Goal: Communication & Community: Answer question/provide support

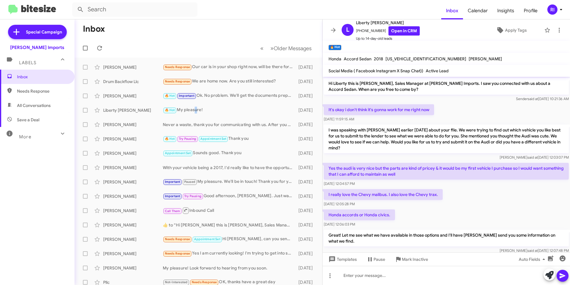
scroll to position [50, 0]
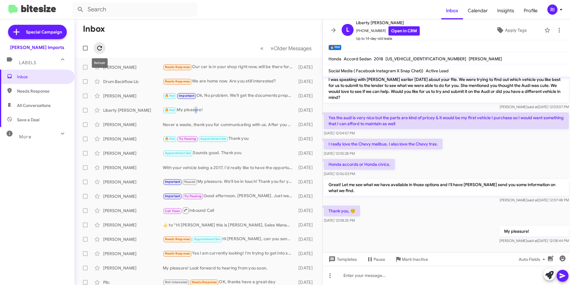
click at [99, 49] on icon at bounding box center [99, 47] width 7 height 7
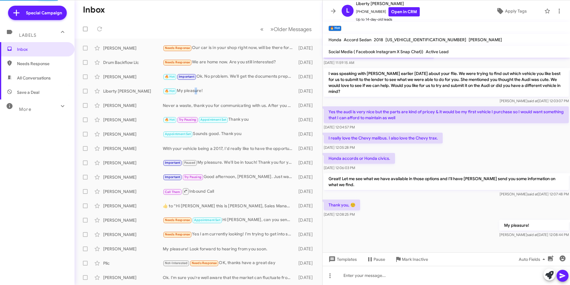
scroll to position [31, 0]
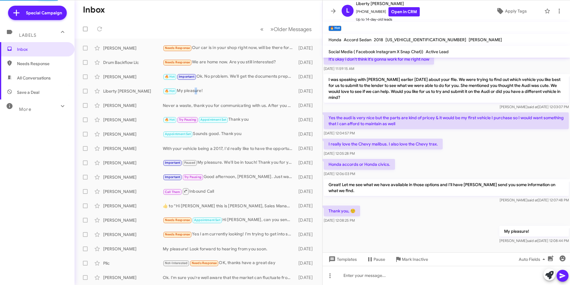
click at [336, 12] on icon at bounding box center [333, 10] width 7 height 7
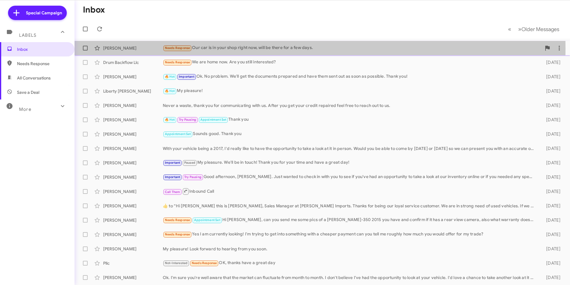
click at [230, 48] on div "Needs Response Our car is in your shop right now, will be there for a few days." at bounding box center [352, 47] width 379 height 7
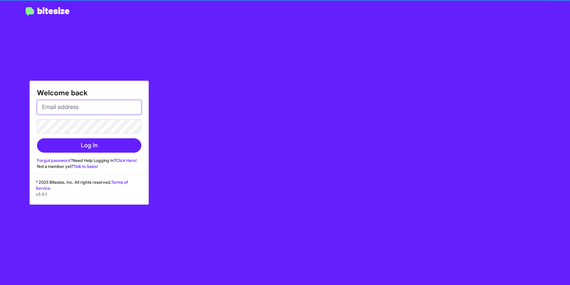
type input "[EMAIL_ADDRESS][DOMAIN_NAME]"
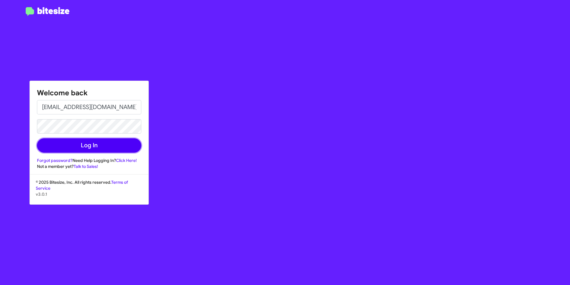
click at [93, 142] on button "Log In" at bounding box center [89, 145] width 104 height 14
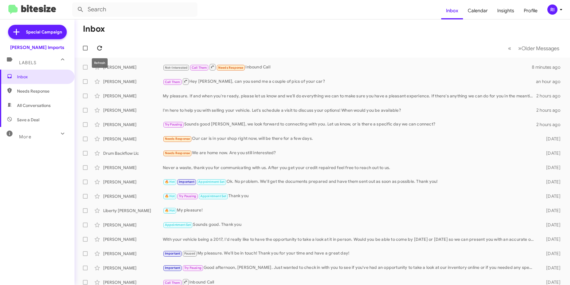
click at [101, 47] on icon at bounding box center [99, 48] width 5 height 5
click at [233, 152] on div "Needs Response We are home now. Are you still interested?" at bounding box center [352, 152] width 379 height 7
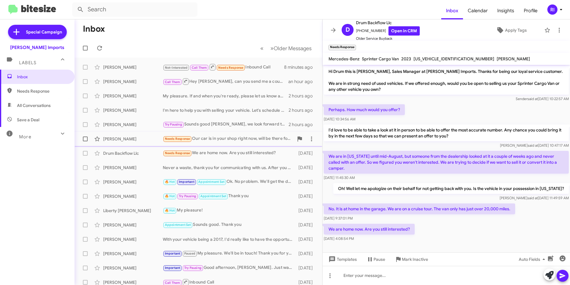
click at [210, 142] on div "Needs Response Our car is in your shop right now, will be there for a few days." at bounding box center [228, 138] width 131 height 7
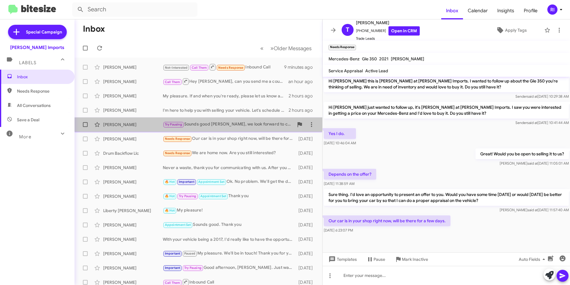
click at [210, 126] on div "Try Pausing Sounds good [PERSON_NAME], we look forward to connecting with you. …" at bounding box center [228, 124] width 131 height 7
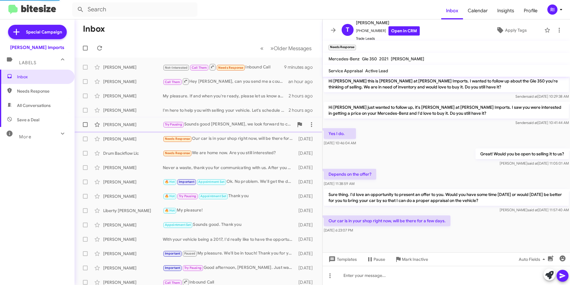
scroll to position [7, 0]
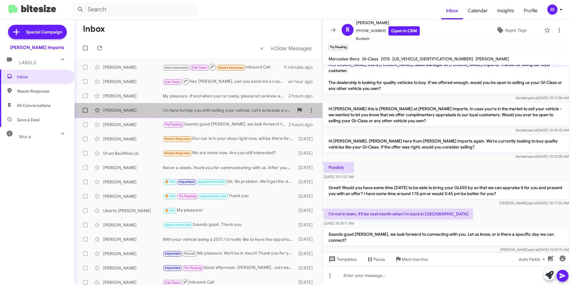
click at [207, 112] on div "I'm here to help you with selling your vehicle. Let's schedule a visit to discu…" at bounding box center [228, 110] width 131 height 6
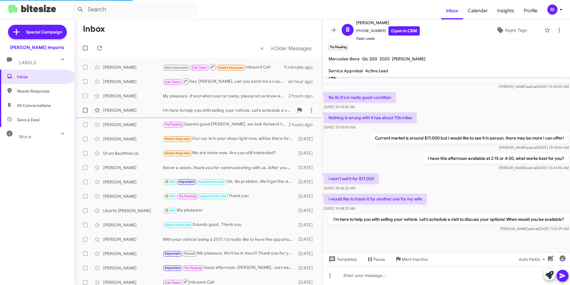
scroll to position [132, 0]
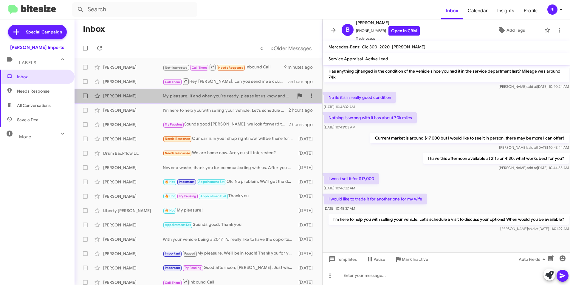
click at [209, 98] on div "My pleasure. If and when you're ready, please let us know and we'll do everythi…" at bounding box center [228, 96] width 131 height 6
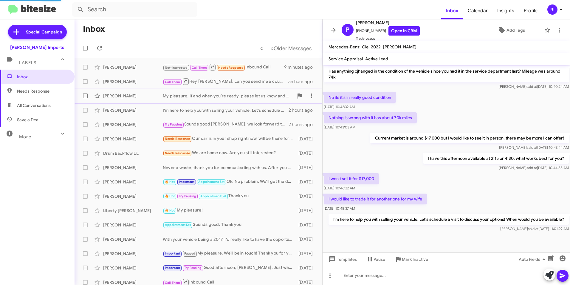
scroll to position [44, 0]
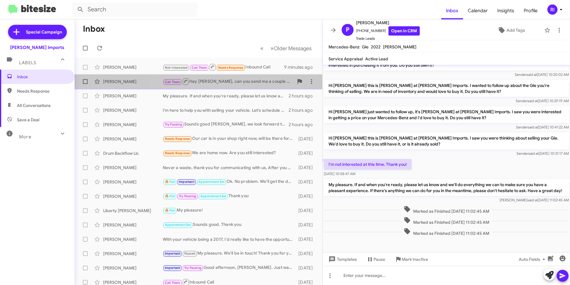
click at [214, 84] on div "Call Them Hey [PERSON_NAME], can you send me a couple of pics of your car?" at bounding box center [228, 81] width 131 height 7
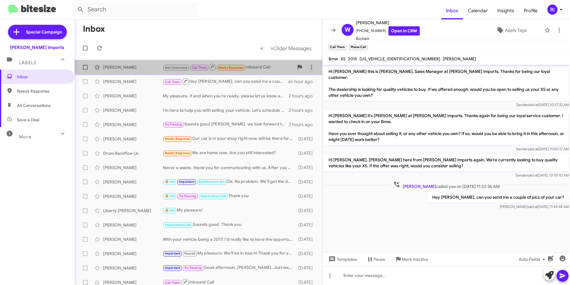
click at [251, 68] on div "Not-Interested Call Them Needs Response Inbound Call" at bounding box center [228, 66] width 131 height 7
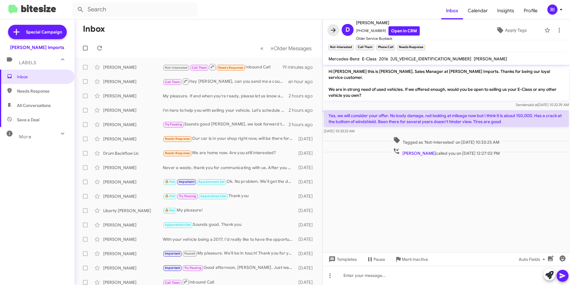
click at [334, 27] on icon at bounding box center [333, 30] width 7 height 7
